Goal: Find specific page/section: Find specific page/section

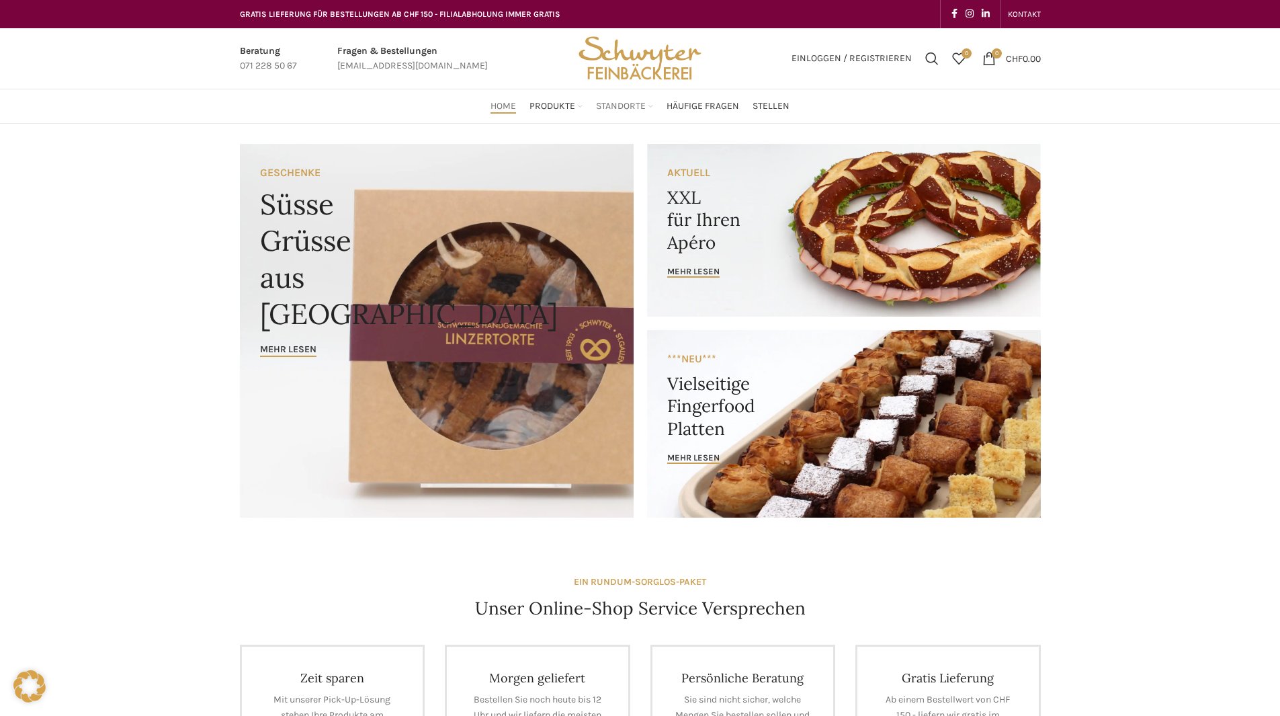
click at [616, 103] on span "Standorte" at bounding box center [621, 106] width 50 height 13
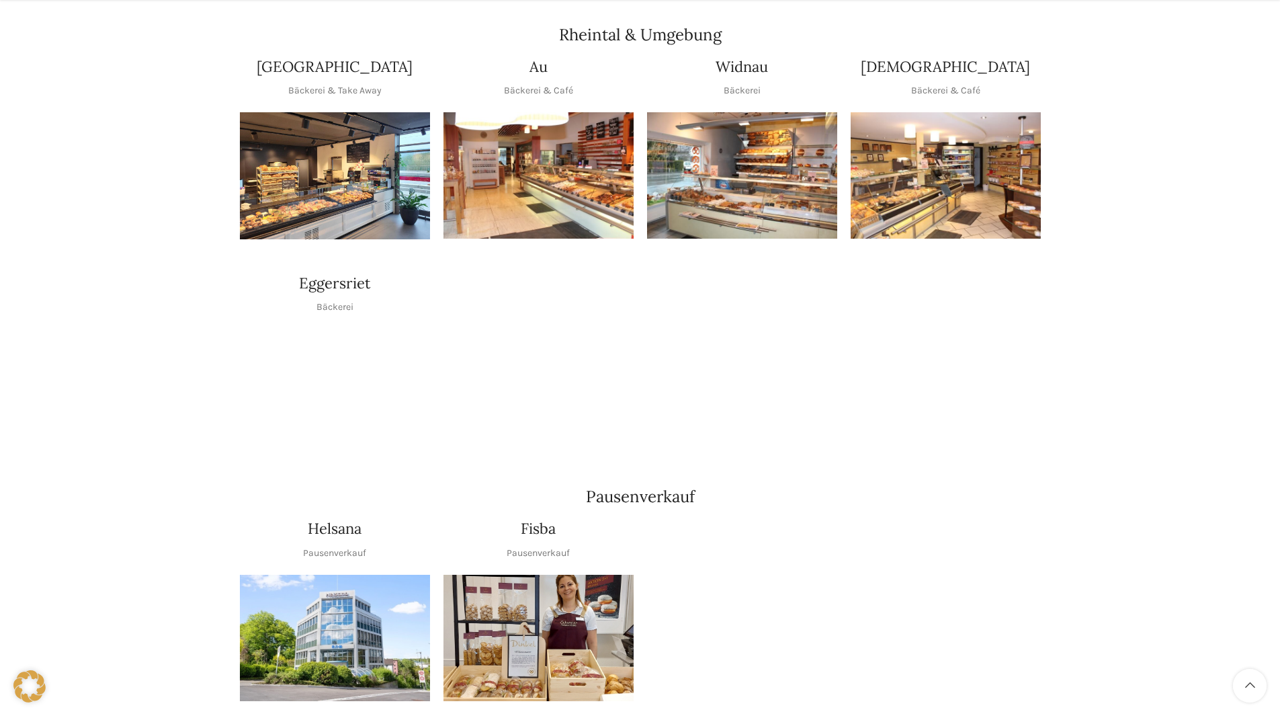
scroll to position [1209, 0]
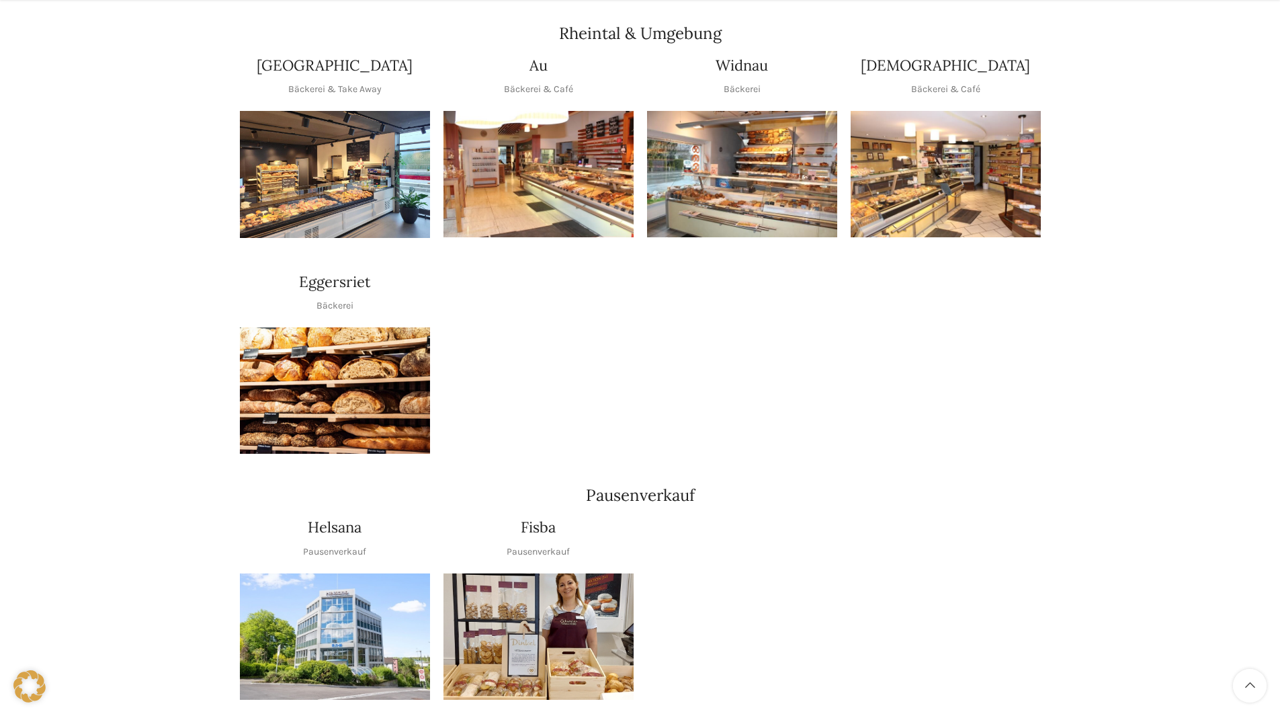
click at [360, 353] on img "1 / 1" at bounding box center [335, 390] width 190 height 127
